Goal: Information Seeking & Learning: Find contact information

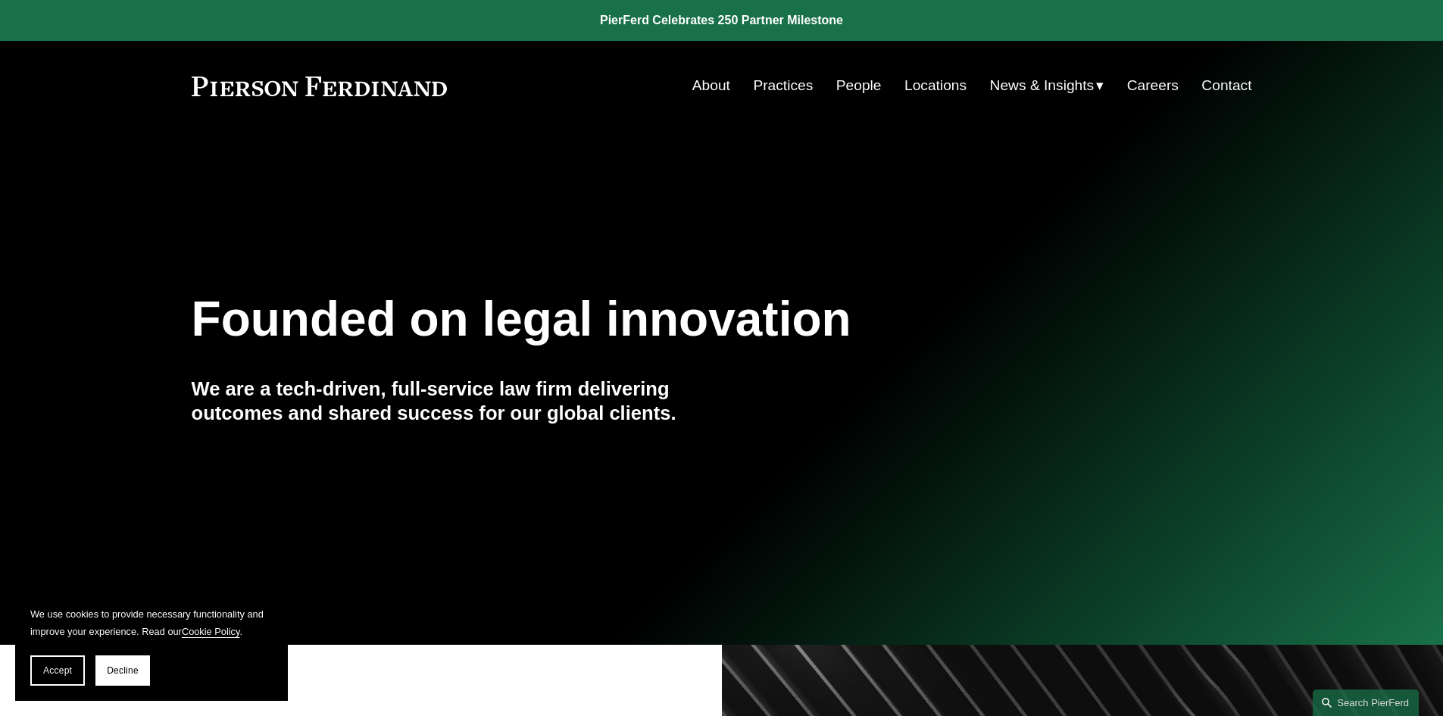
click at [869, 81] on link "People" at bounding box center [858, 85] width 45 height 29
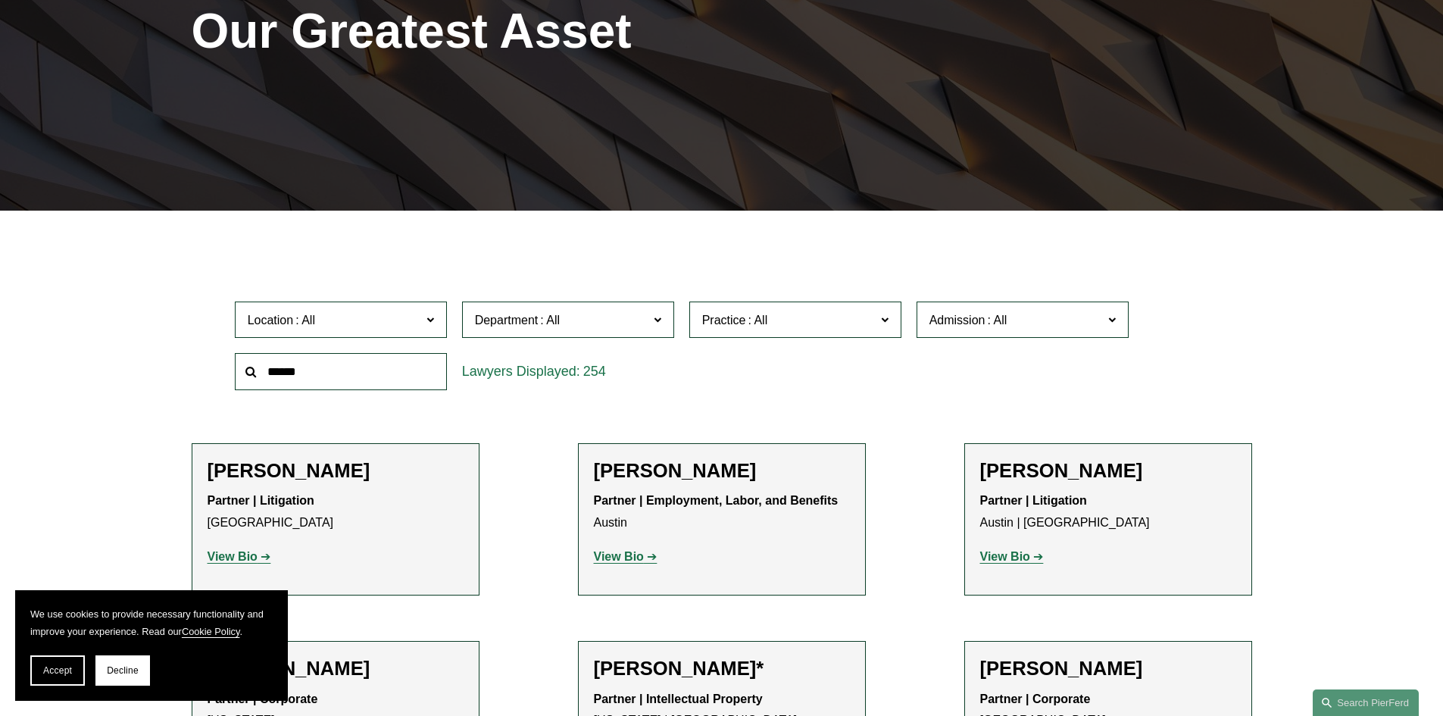
scroll to position [303, 0]
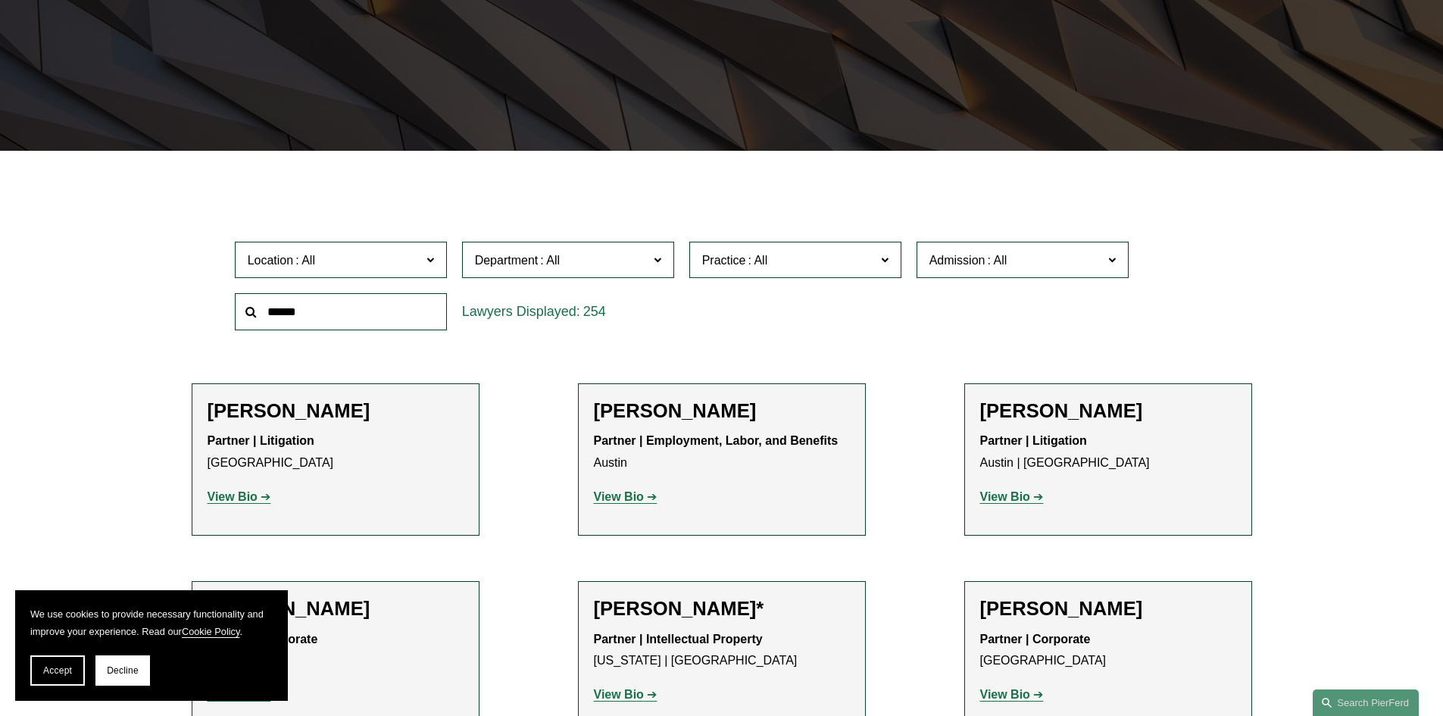
click at [977, 258] on span "Admission" at bounding box center [958, 260] width 56 height 13
click at [757, 254] on span at bounding box center [757, 260] width 24 height 13
click at [0, 0] on link "Tax/ERISA" at bounding box center [0, 0] width 0 height 0
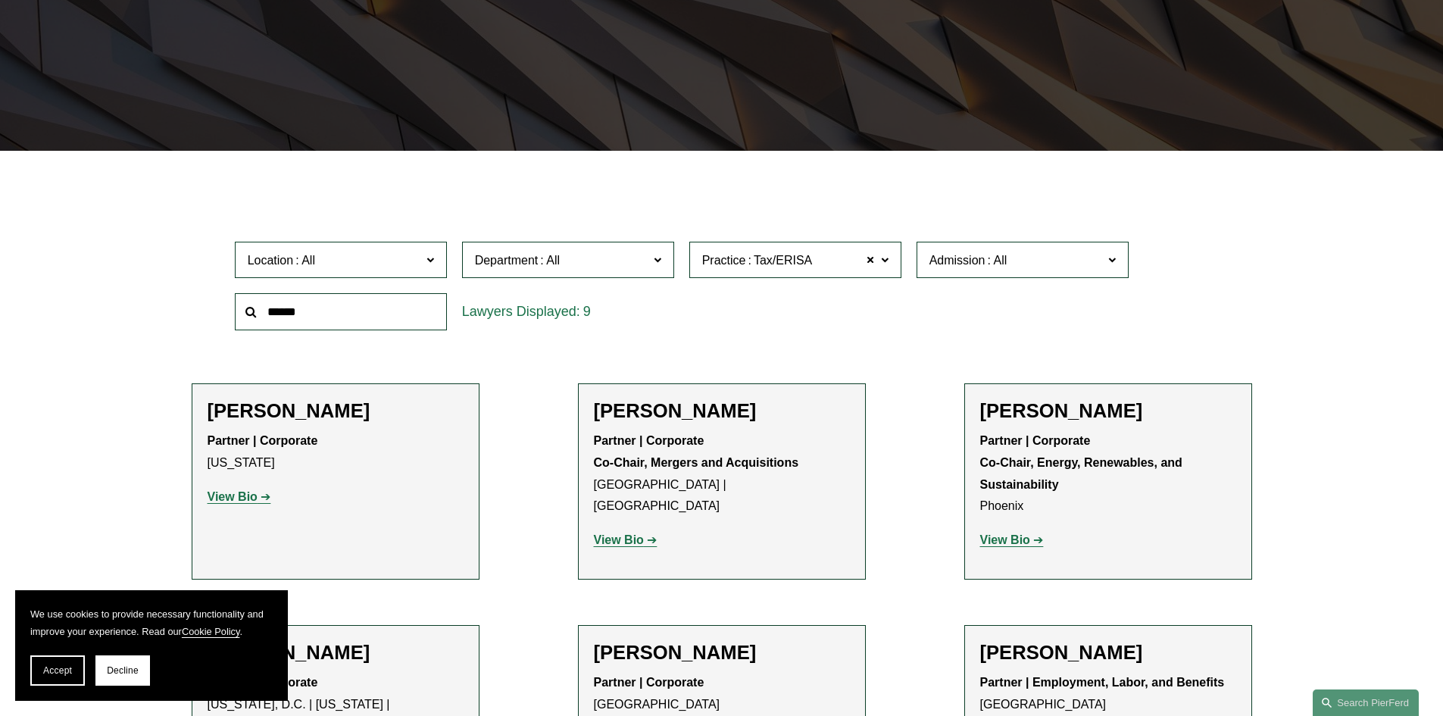
click at [558, 262] on span at bounding box center [550, 260] width 24 height 13
click at [329, 262] on span "Location" at bounding box center [334, 260] width 173 height 20
click at [0, 0] on link "[GEOGRAPHIC_DATA]" at bounding box center [0, 0] width 0 height 0
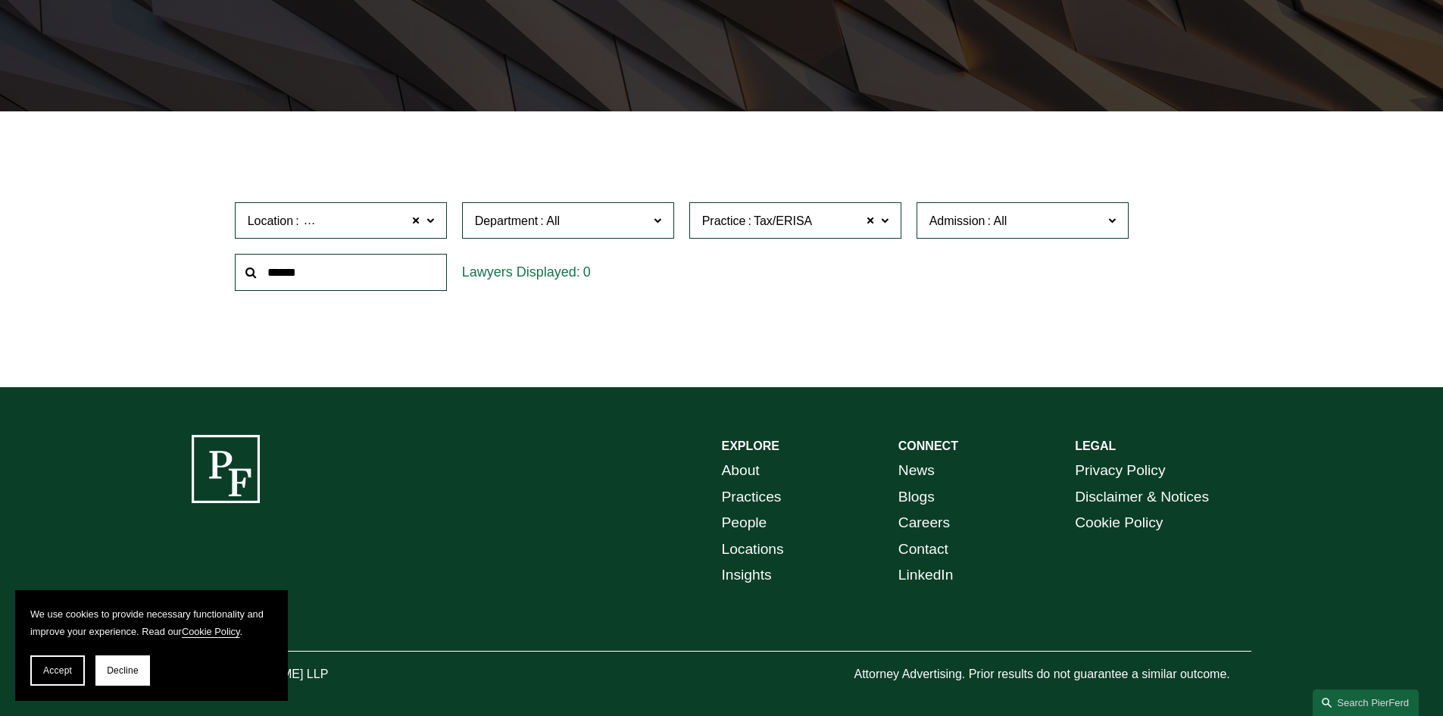
scroll to position [361, 0]
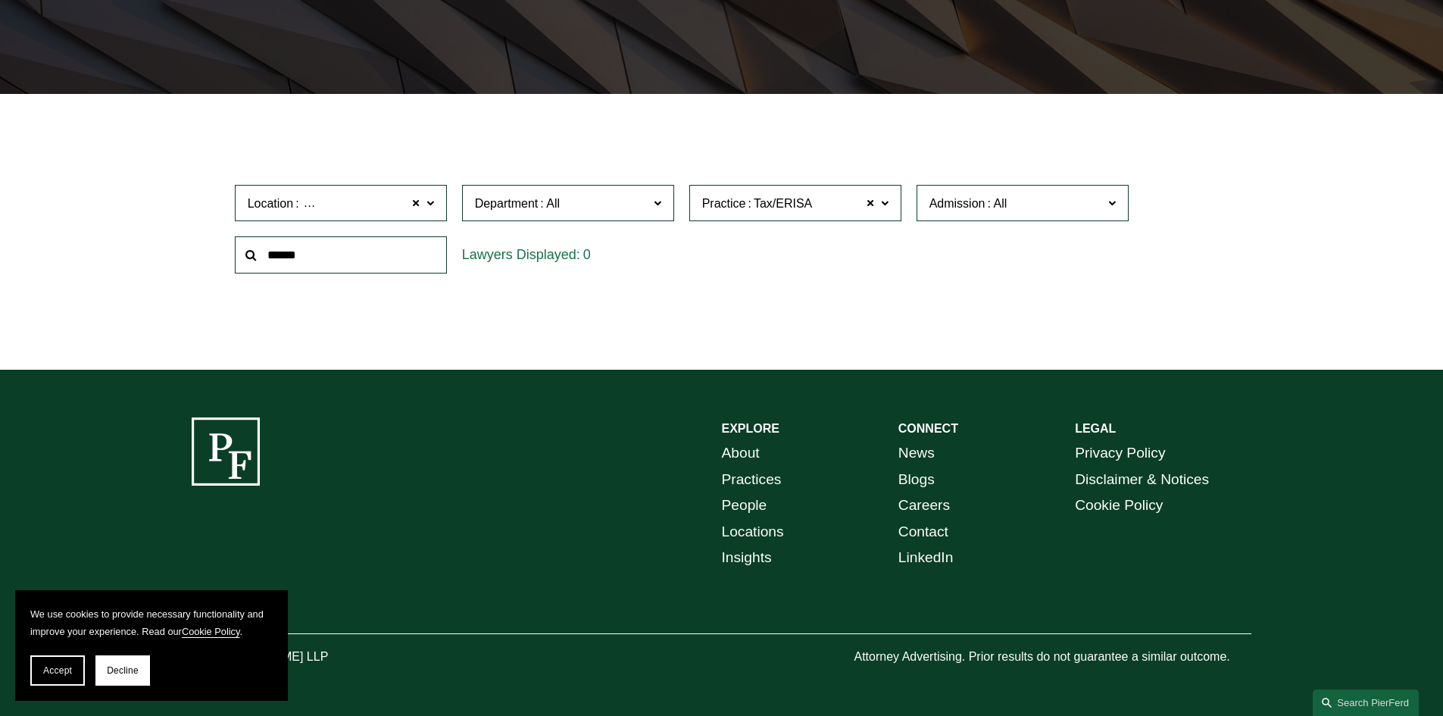
click at [347, 208] on span "[GEOGRAPHIC_DATA]" at bounding box center [365, 204] width 127 height 20
click at [0, 0] on link "[GEOGRAPHIC_DATA]" at bounding box center [0, 0] width 0 height 0
click at [368, 205] on span "Location [GEOGRAPHIC_DATA]" at bounding box center [334, 203] width 173 height 20
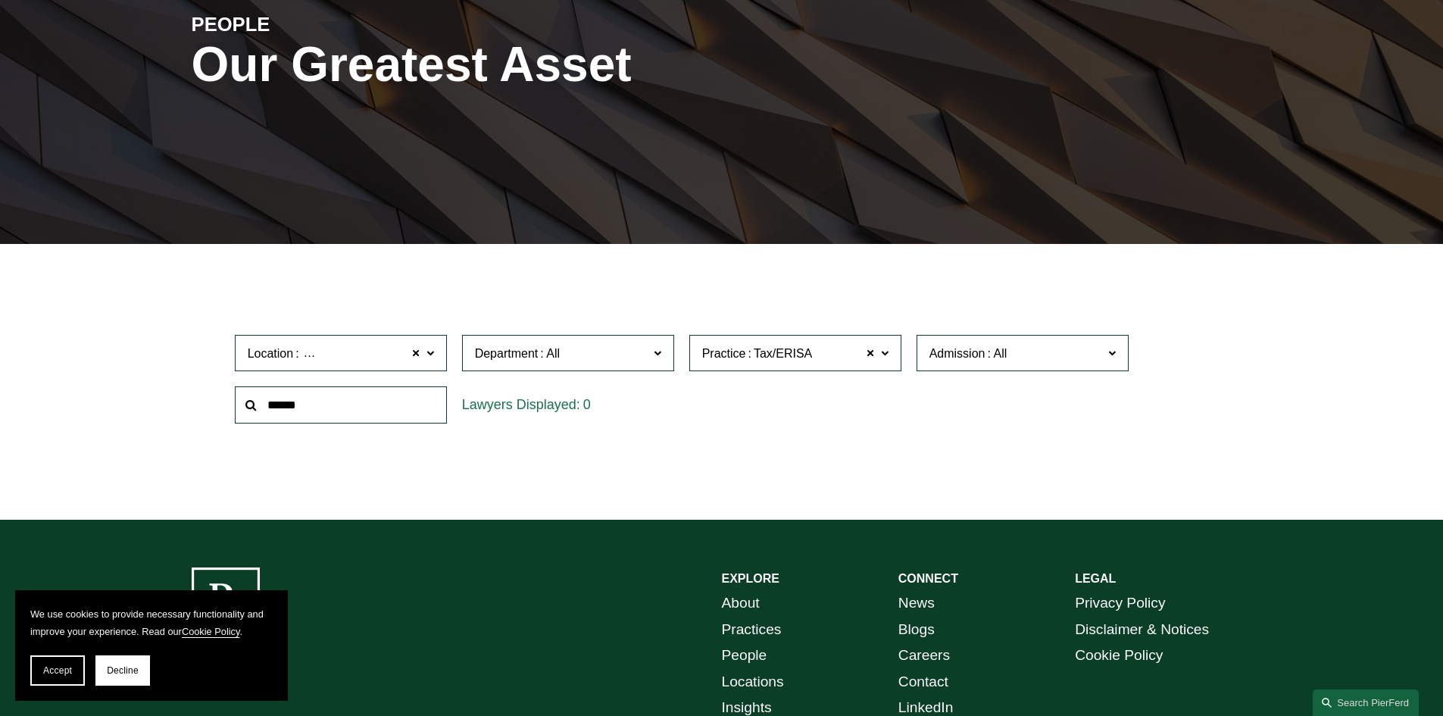
scroll to position [701, 0]
click at [940, 367] on label "Admission" at bounding box center [1023, 353] width 212 height 37
click at [0, 0] on link "[US_STATE]" at bounding box center [0, 0] width 0 height 0
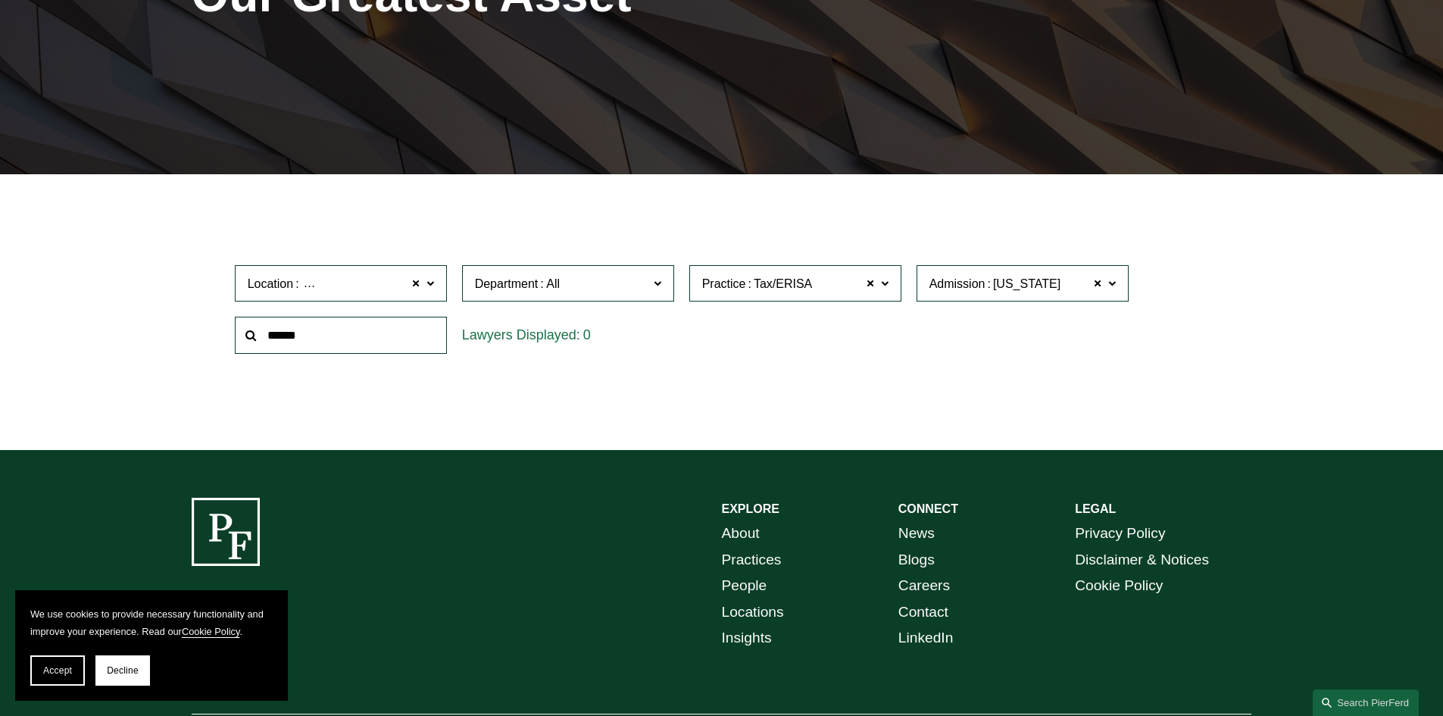
scroll to position [303, 0]
